Goal: Task Accomplishment & Management: Manage account settings

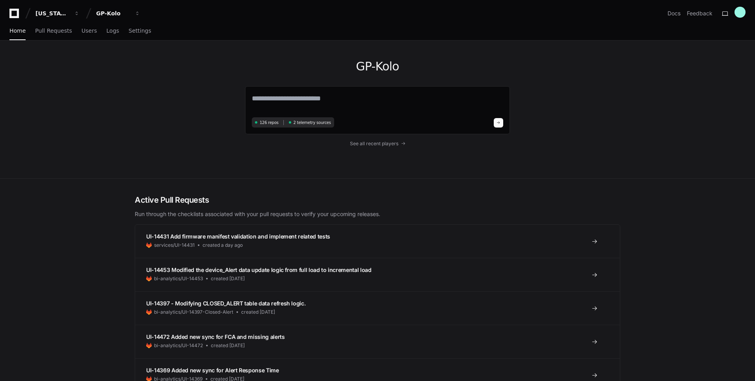
click at [169, 77] on div "GP-Kolo 126 repos 2 telemetry sources See all recent players" at bounding box center [377, 110] width 504 height 138
click at [130, 13] on button "GP-Kolo" at bounding box center [118, 13] width 50 height 14
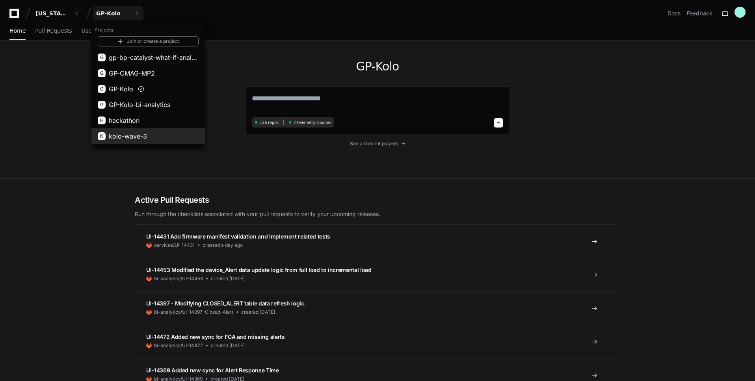
click at [140, 132] on span "kolo-wave-3" at bounding box center [128, 136] width 38 height 9
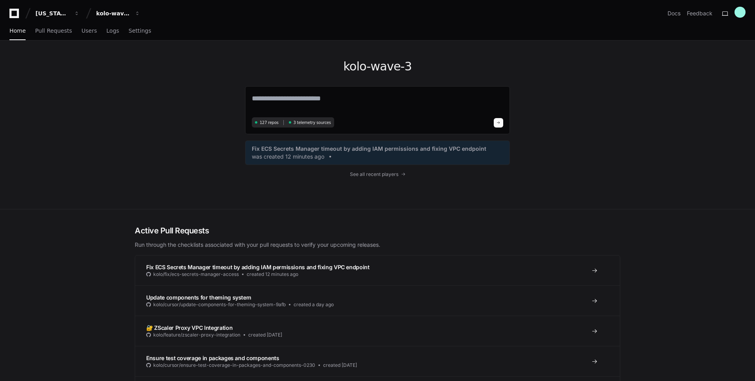
click at [138, 129] on div "kolo-wave-3 127 repos 3 telemetry sources Fix ECS Secrets Manager timeout by ad…" at bounding box center [377, 125] width 504 height 169
click at [188, 118] on div "kolo-wave-3 127 repos 3 telemetry sources Fix ECS Secrets Manager timeout by ad…" at bounding box center [377, 125] width 504 height 169
click at [86, 29] on span "Users" at bounding box center [89, 30] width 15 height 5
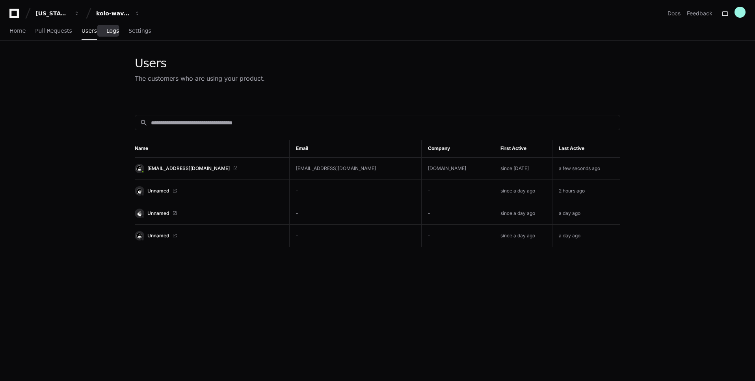
click at [110, 32] on span "Logs" at bounding box center [112, 30] width 13 height 5
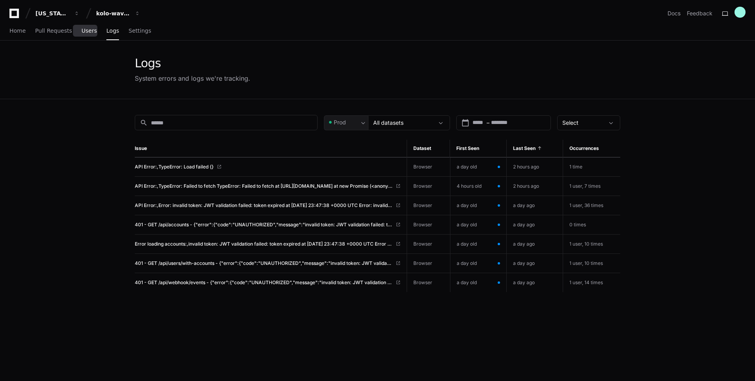
click at [85, 32] on span "Users" at bounding box center [89, 30] width 15 height 5
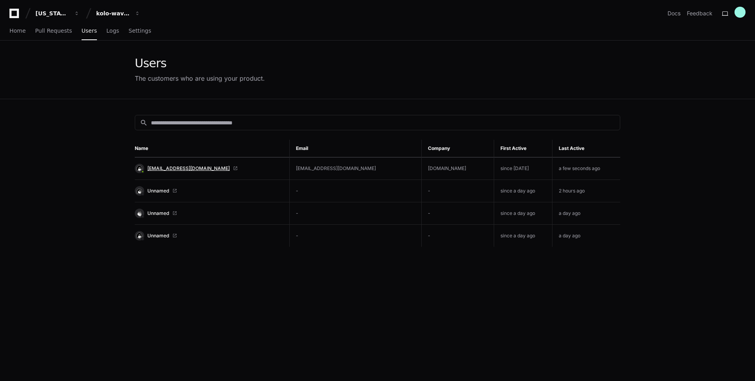
click at [172, 167] on span "admin@kolo.com" at bounding box center [188, 168] width 82 height 6
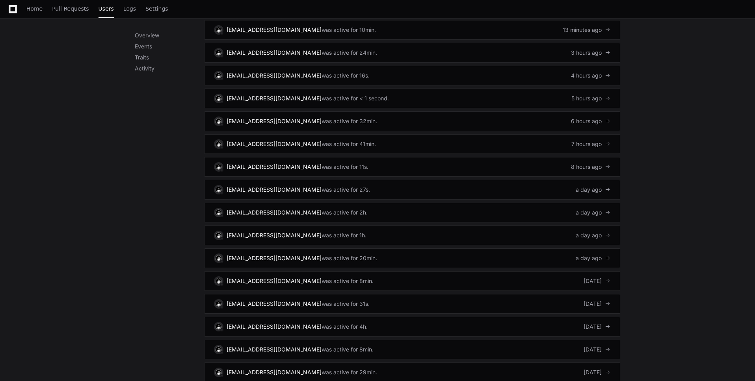
scroll to position [440, 0]
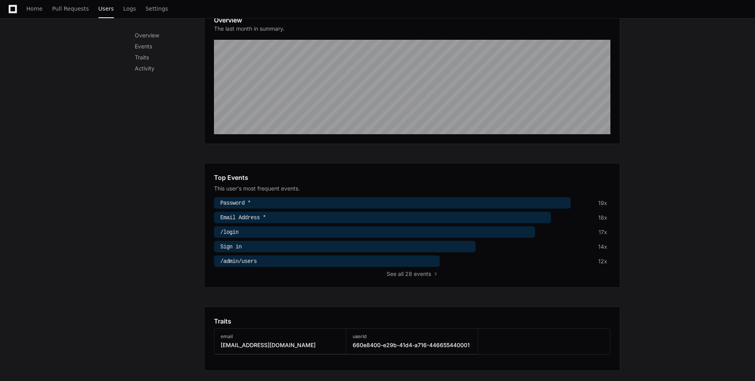
scroll to position [30, 0]
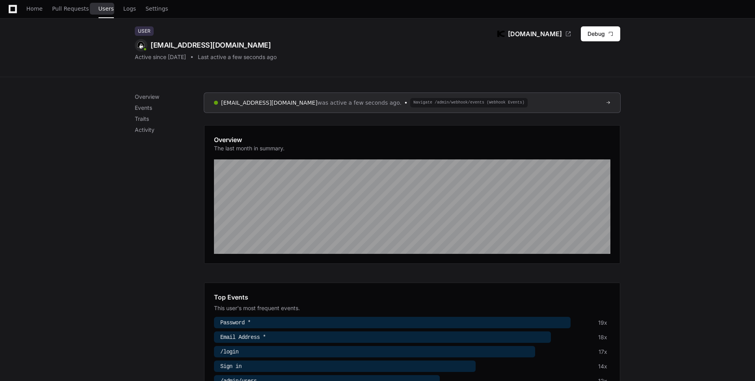
click at [86, 7] on div "Home Pull Requests Users Logs Settings" at bounding box center [97, 9] width 142 height 18
click at [548, 33] on span "Kolo.com" at bounding box center [535, 33] width 54 height 9
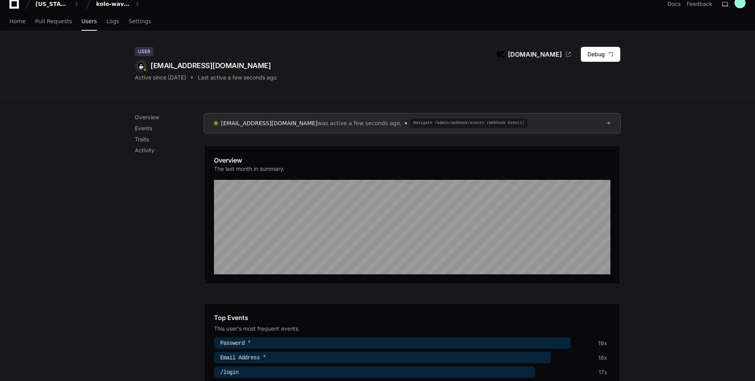
scroll to position [12, 0]
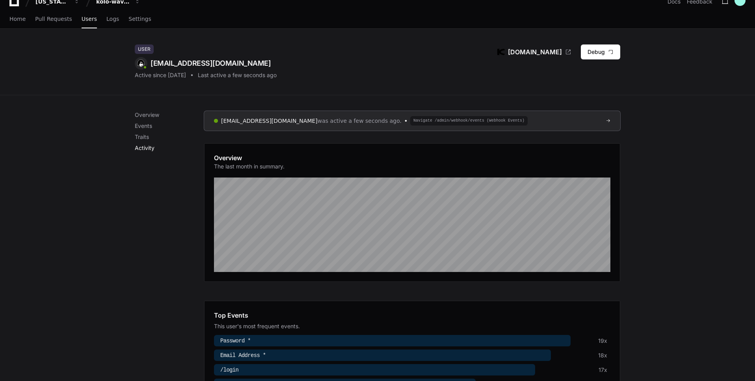
click at [147, 145] on p "Activity" at bounding box center [169, 148] width 69 height 8
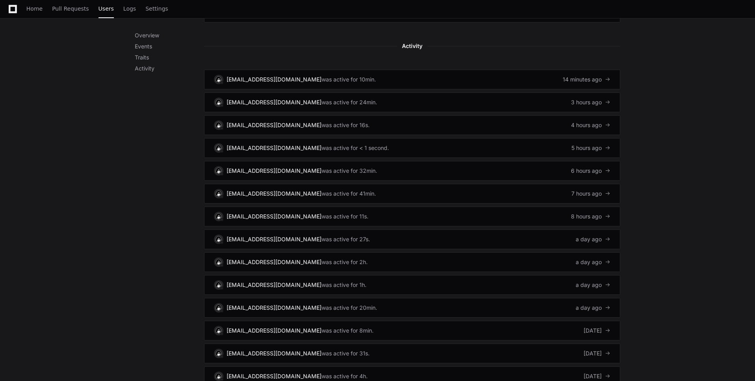
scroll to position [412, 0]
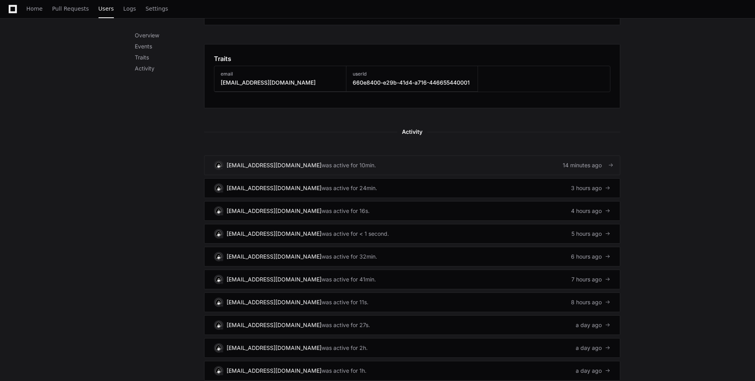
click at [321, 167] on div "was active for 10min." at bounding box center [348, 166] width 54 height 8
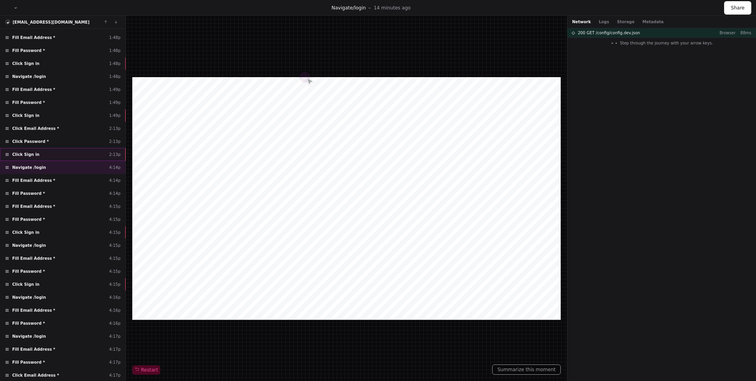
scroll to position [270, 0]
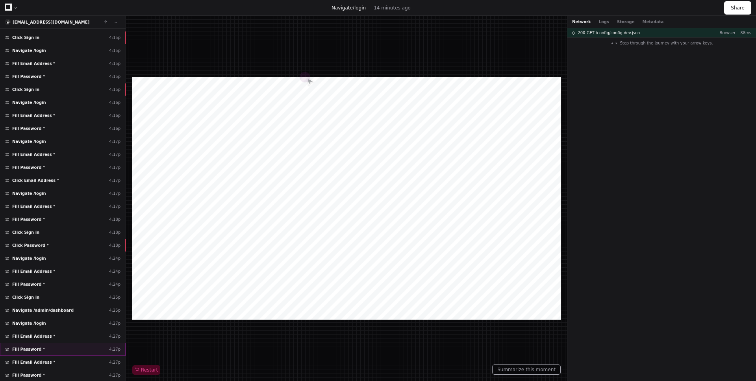
click at [65, 353] on div "Fill Password * 4:27p" at bounding box center [63, 349] width 126 height 13
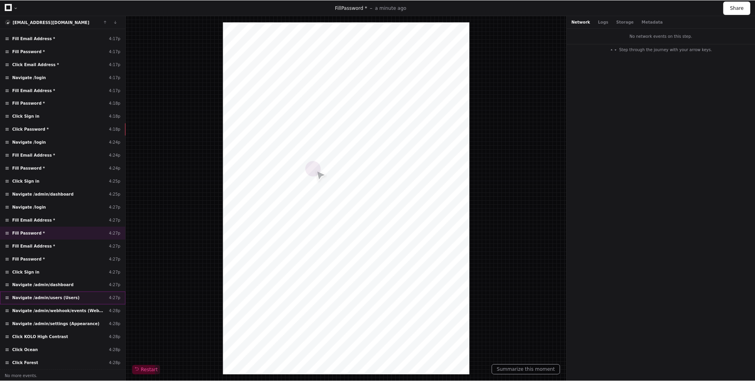
scroll to position [387, 0]
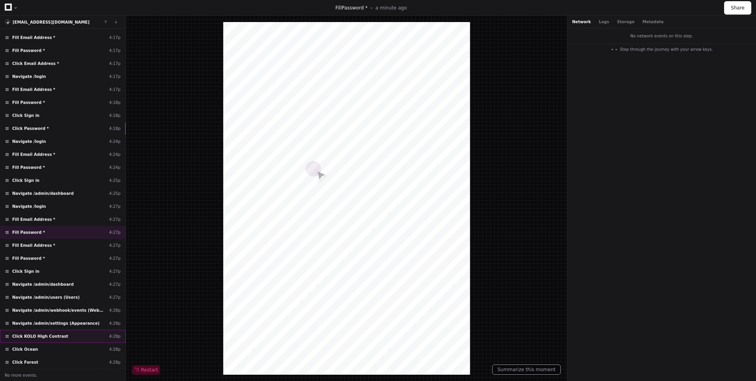
click at [62, 337] on span "Click KOLO High Contrast" at bounding box center [40, 337] width 56 height 6
click at [63, 323] on span "Navigate /admin/settings (Appearance)" at bounding box center [55, 324] width 87 height 6
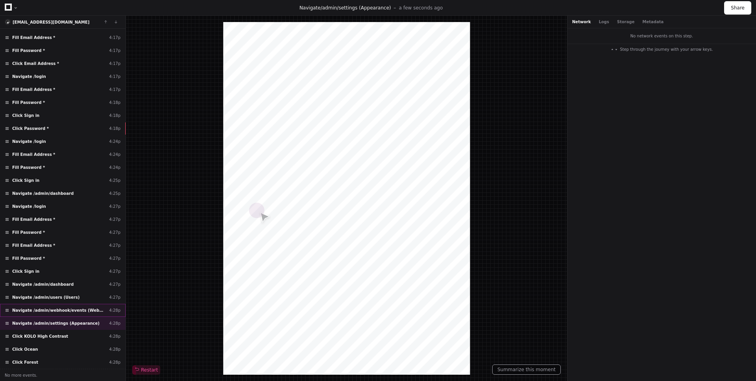
click at [63, 311] on span "Navigate /admin/webhook/events (Webhook Events)" at bounding box center [59, 311] width 94 height 6
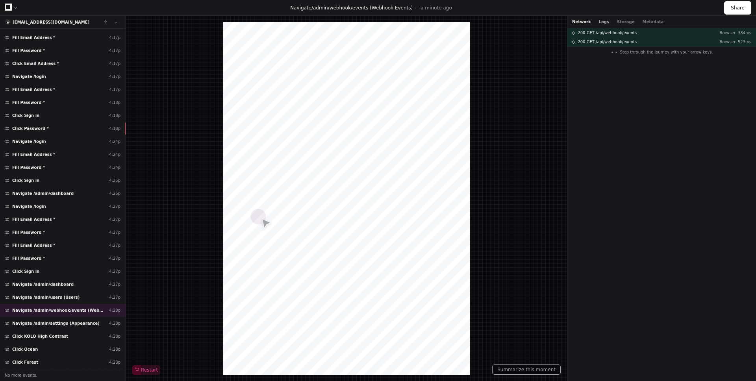
click at [605, 20] on button "Logs" at bounding box center [604, 22] width 10 height 6
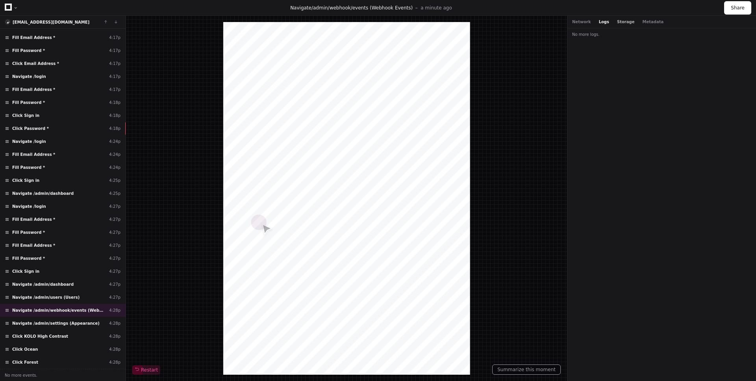
click at [620, 22] on button "Storage" at bounding box center [625, 22] width 17 height 6
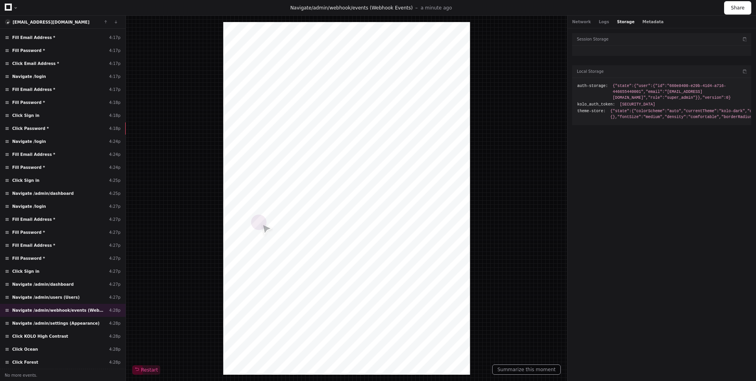
click at [643, 22] on button "Metadata" at bounding box center [652, 22] width 21 height 6
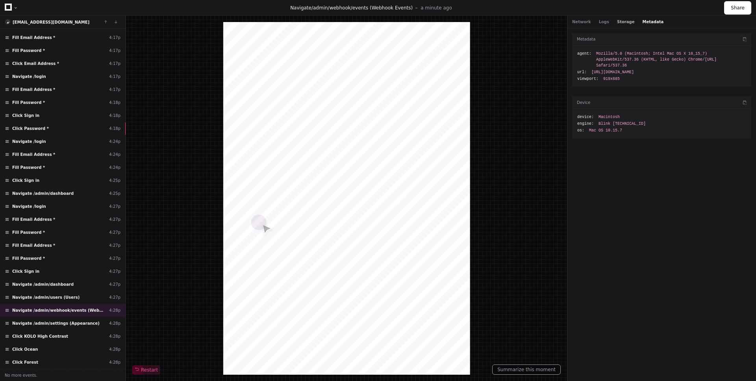
click at [621, 22] on button "Storage" at bounding box center [625, 22] width 17 height 6
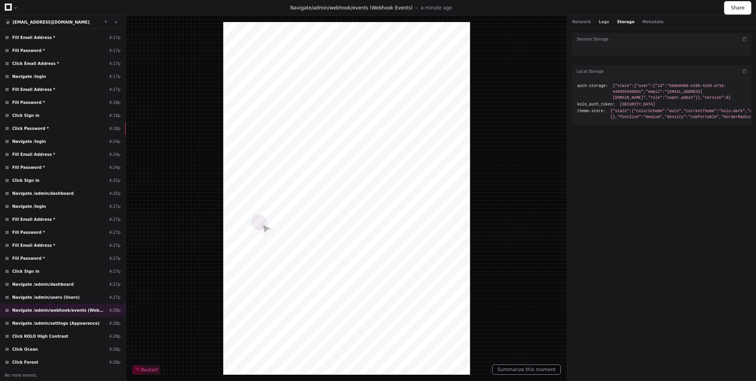
click at [605, 22] on button "Logs" at bounding box center [604, 22] width 10 height 6
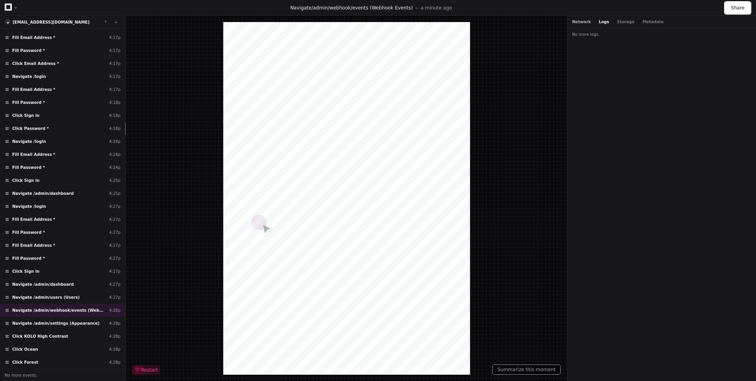
click at [585, 24] on button "Network" at bounding box center [581, 22] width 19 height 6
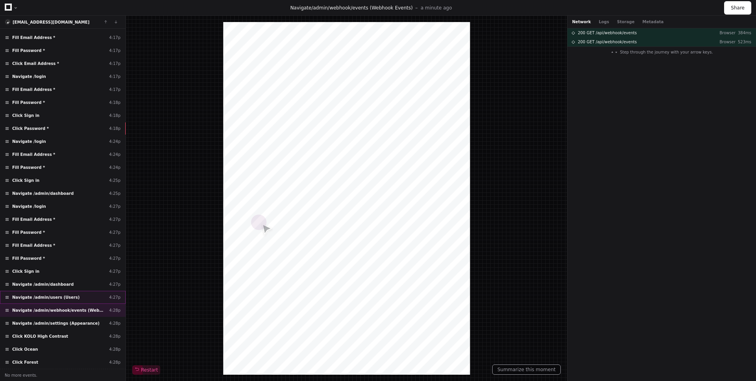
click at [51, 297] on span "Navigate /admin/users (Users)" at bounding box center [45, 298] width 67 height 6
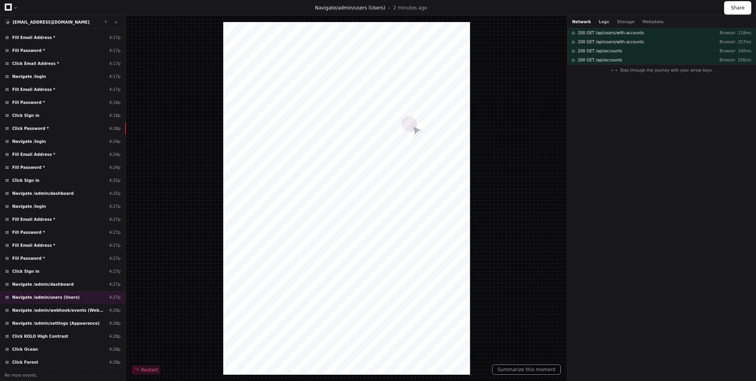
click at [603, 24] on button "Logs" at bounding box center [604, 22] width 10 height 6
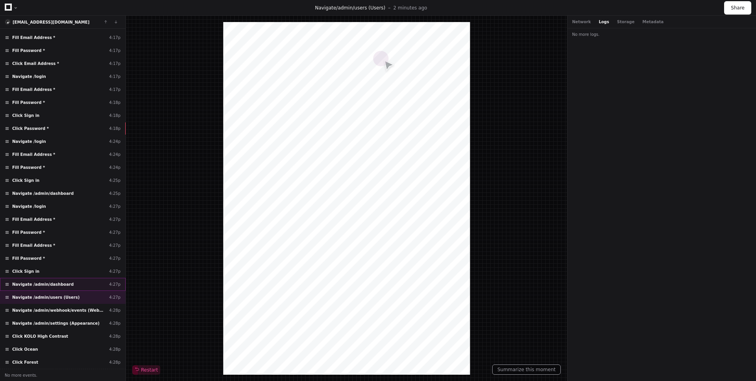
click at [76, 282] on div "Navigate /admin/dashboard 4:27p" at bounding box center [63, 284] width 126 height 13
click at [72, 271] on div "Click Sign in 4:27p" at bounding box center [63, 271] width 126 height 13
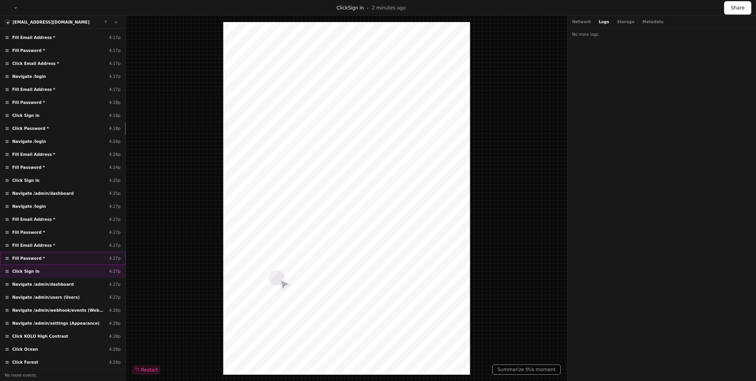
click at [72, 260] on div "Fill Password * 4:27p" at bounding box center [63, 258] width 126 height 13
click at [66, 252] on div "Fill Password * 4:27p" at bounding box center [63, 258] width 126 height 13
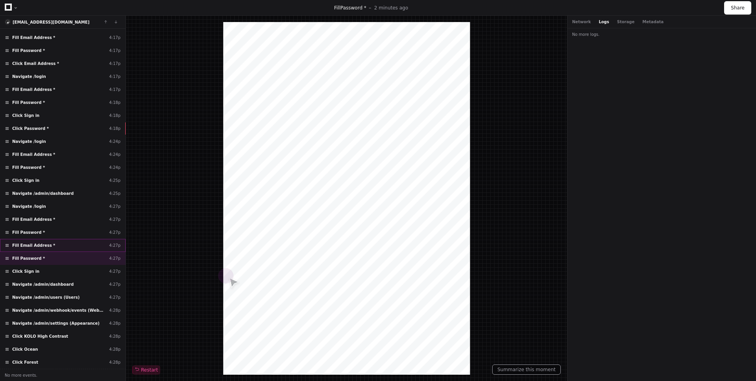
click at [66, 245] on div "Fill Email Address * 4:27p" at bounding box center [63, 245] width 126 height 13
click at [59, 227] on div "Fill Password * 4:27p" at bounding box center [63, 232] width 126 height 13
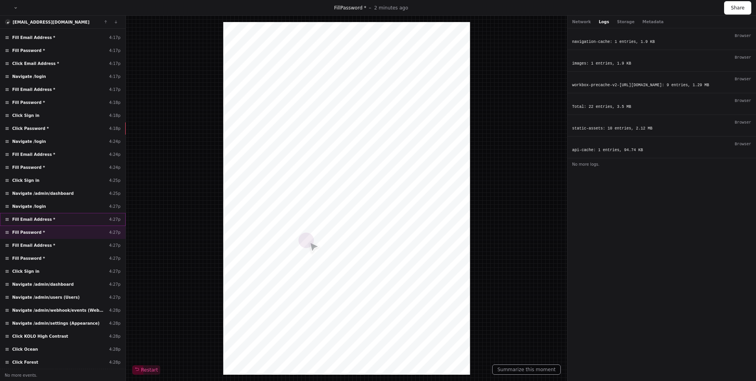
click at [65, 219] on div "Fill Email Address * 4:27p" at bounding box center [63, 219] width 126 height 13
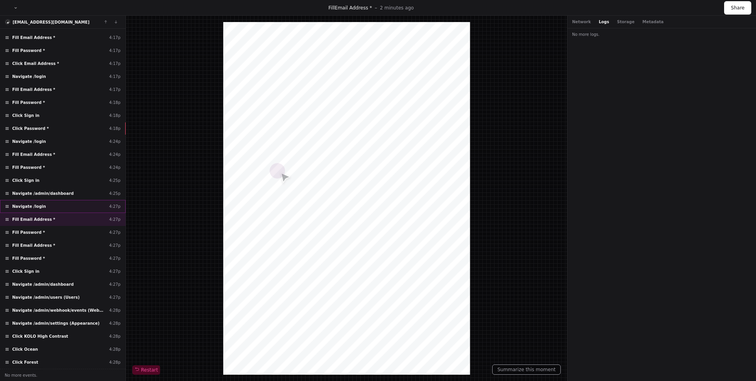
click at [63, 203] on div "Navigate /login 4:27p" at bounding box center [63, 206] width 126 height 13
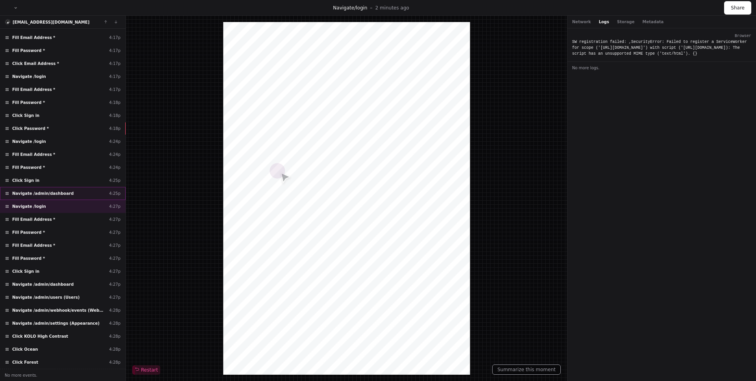
click at [63, 195] on span "Navigate /admin/dashboard" at bounding box center [42, 194] width 61 height 6
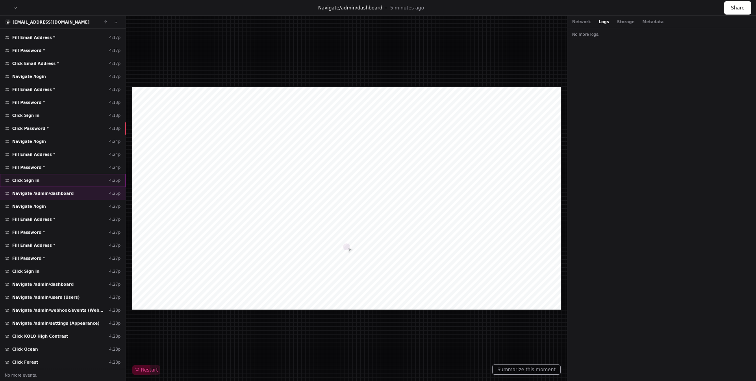
click at [62, 179] on div "Click Sign in 4:25p" at bounding box center [63, 180] width 126 height 13
click at [58, 166] on div "Fill Password * 4:24p" at bounding box center [63, 167] width 126 height 13
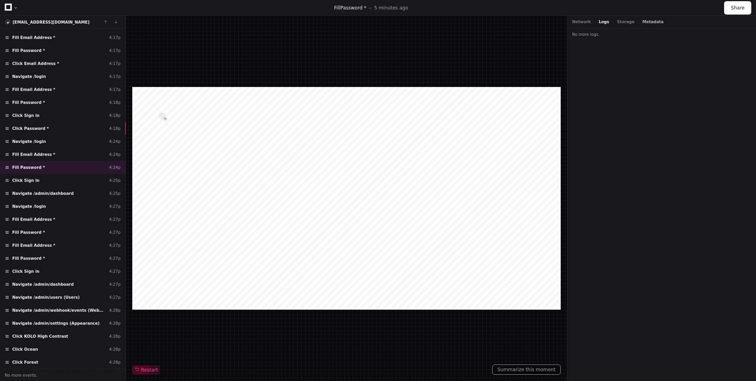
click at [644, 21] on button "Metadata" at bounding box center [652, 22] width 21 height 6
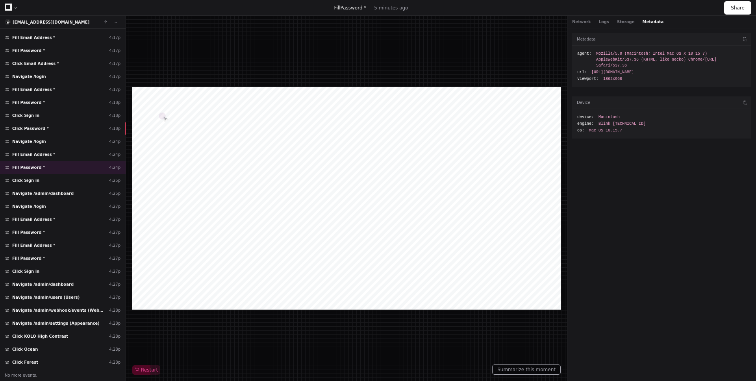
click at [8, 7] on icon at bounding box center [8, 7] width 7 height 7
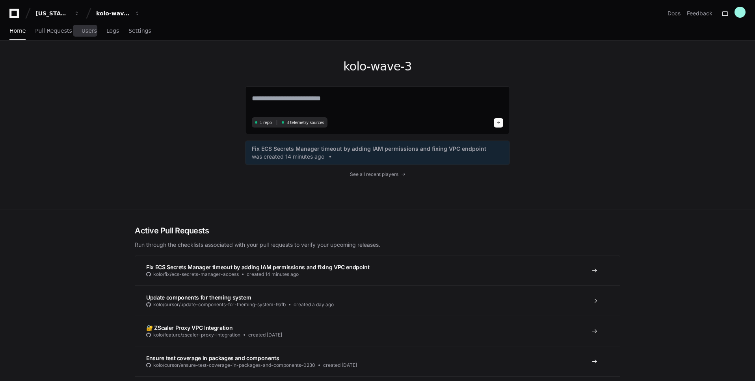
click at [94, 35] on div "Home Pull Requests Users Logs Settings" at bounding box center [80, 31] width 142 height 18
click at [106, 34] on link "Logs" at bounding box center [112, 31] width 13 height 18
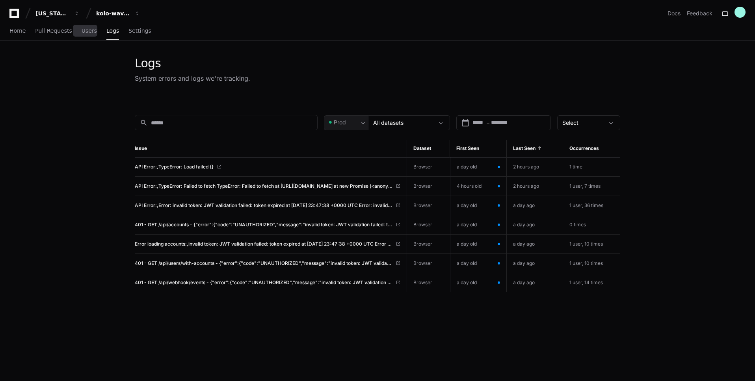
drag, startPoint x: 85, startPoint y: 30, endPoint x: 99, endPoint y: 30, distance: 14.2
click at [85, 30] on span "Users" at bounding box center [89, 30] width 15 height 5
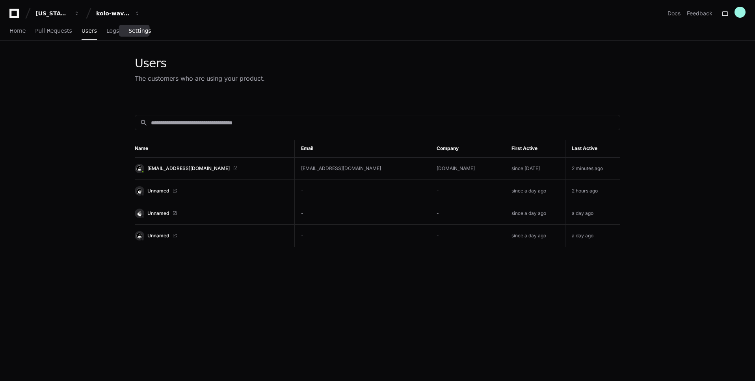
click at [141, 30] on span "Settings" at bounding box center [139, 30] width 22 height 5
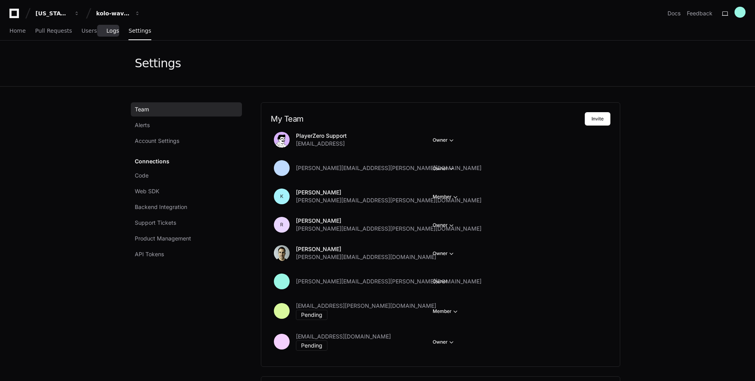
click at [106, 33] on span "Logs" at bounding box center [112, 30] width 13 height 5
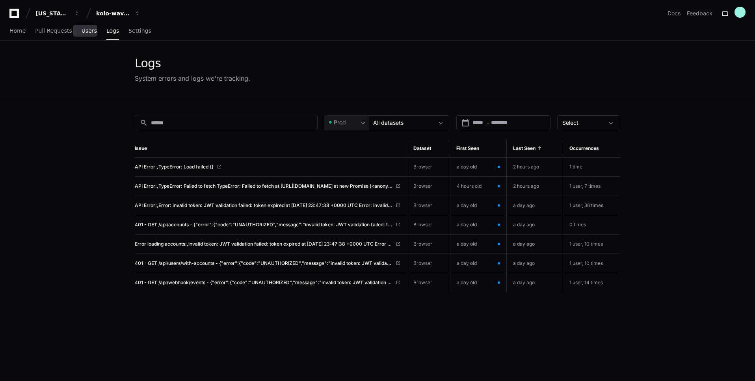
click at [83, 32] on span "Users" at bounding box center [89, 30] width 15 height 5
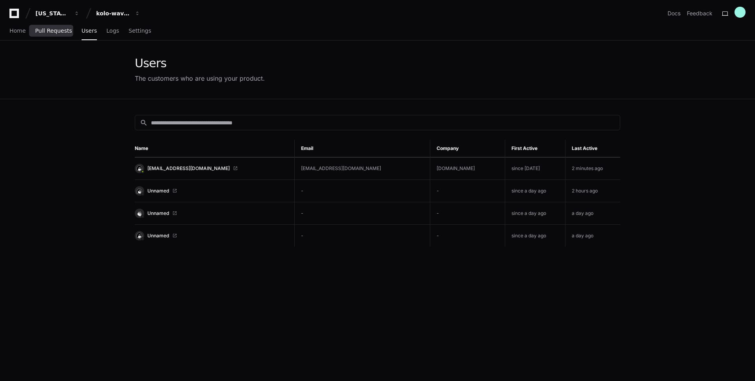
click at [61, 32] on span "Pull Requests" at bounding box center [53, 30] width 37 height 5
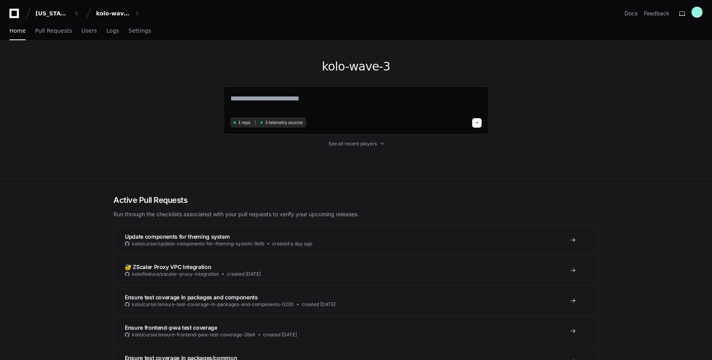
drag, startPoint x: 72, startPoint y: 94, endPoint x: 76, endPoint y: 76, distance: 17.6
click at [72, 93] on div "kolo-wave-3 1 repo 3 telemetry sources See all recent players" at bounding box center [356, 110] width 712 height 138
click at [134, 33] on span "Settings" at bounding box center [139, 30] width 22 height 5
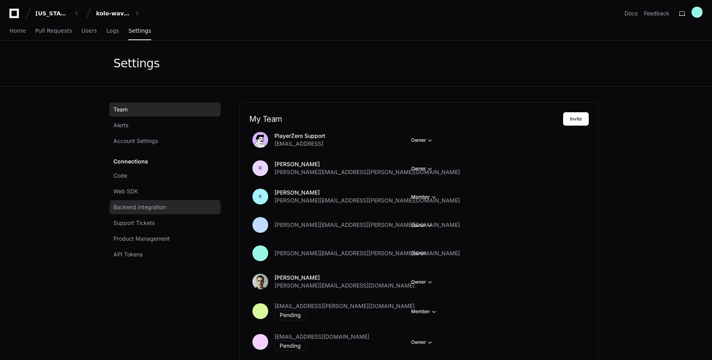
click at [145, 205] on span "Backend Integration" at bounding box center [139, 207] width 52 height 8
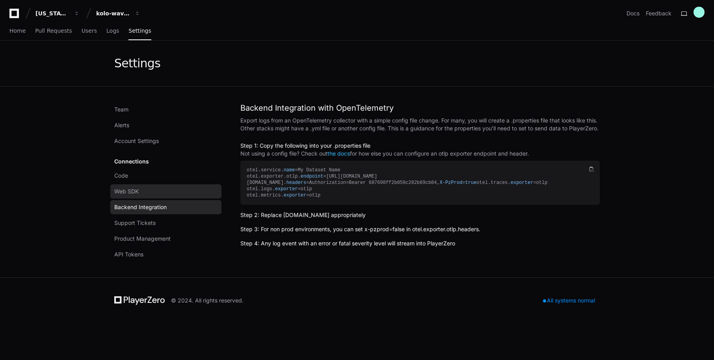
click at [141, 195] on link "Web SDK" at bounding box center [165, 191] width 111 height 14
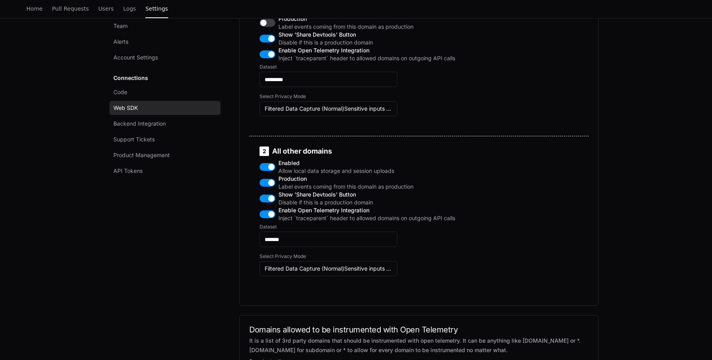
scroll to position [454, 0]
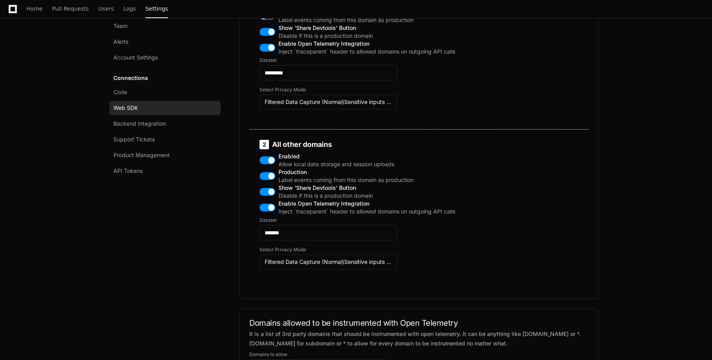
click at [270, 180] on button "button" at bounding box center [268, 176] width 16 height 8
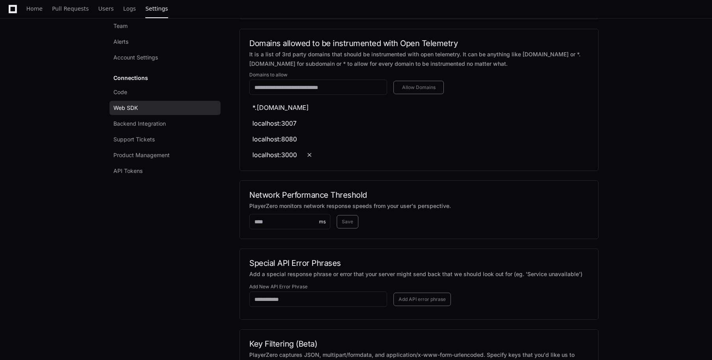
scroll to position [732, 0]
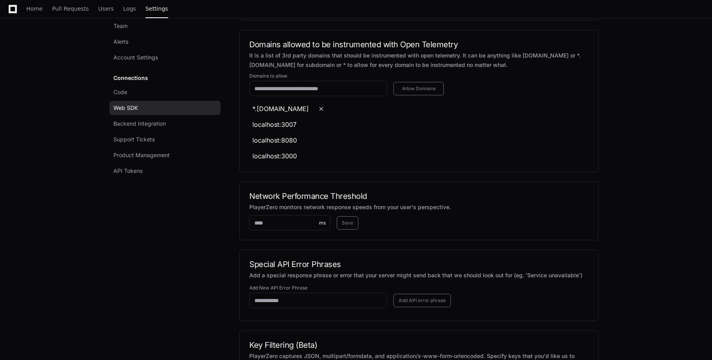
drag, startPoint x: 273, startPoint y: 137, endPoint x: 304, endPoint y: 139, distance: 30.7
click at [304, 115] on li "*.dev1.kolo.cloud" at bounding box center [420, 108] width 336 height 13
copy div "kolo.cloud"
click at [301, 93] on input "text" at bounding box center [318, 89] width 128 height 8
paste input "**********"
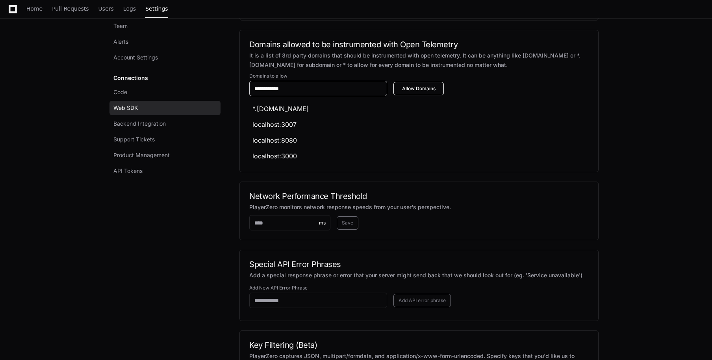
type input "**********"
click at [420, 92] on span "Allow Domains" at bounding box center [419, 88] width 40 height 6
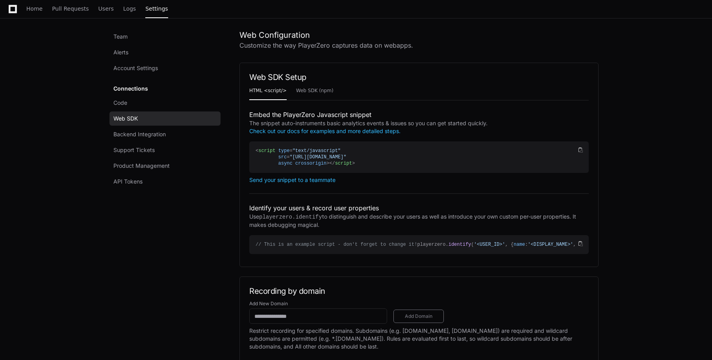
scroll to position [0, 0]
